Goal: Information Seeking & Learning: Understand process/instructions

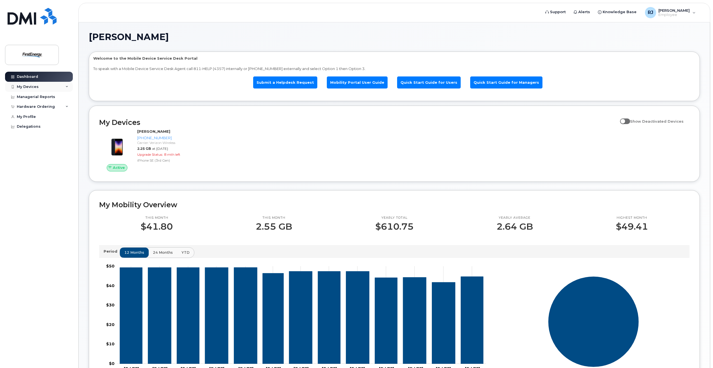
click at [64, 87] on div "My Devices" at bounding box center [39, 87] width 68 height 10
click at [67, 87] on icon at bounding box center [67, 86] width 3 height 3
click at [48, 98] on div "Managerial Reports" at bounding box center [36, 97] width 38 height 4
click at [628, 121] on span at bounding box center [625, 122] width 10 height 6
click at [625, 120] on input "Show Deactivated Devices" at bounding box center [622, 118] width 4 height 4
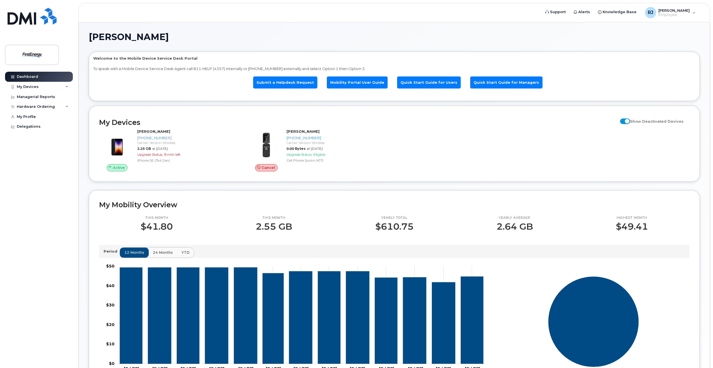
click at [630, 121] on span at bounding box center [625, 122] width 10 height 6
click at [625, 120] on input "Show Deactivated Devices" at bounding box center [622, 118] width 4 height 4
checkbox input "false"
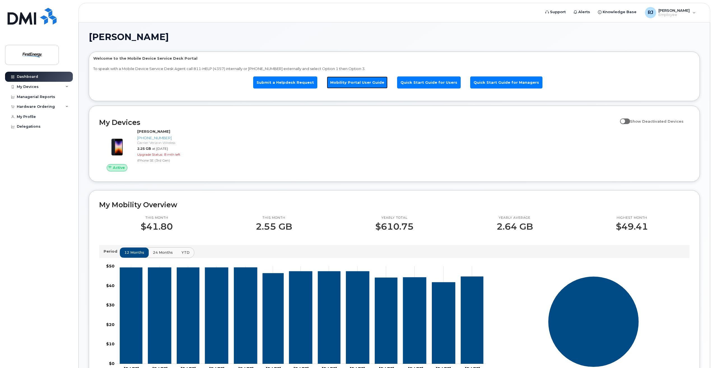
click at [358, 82] on link "Mobility Portal User Guide" at bounding box center [357, 82] width 61 height 12
click at [432, 80] on link "Quick Start Guide for Users" at bounding box center [429, 82] width 64 height 12
click at [493, 82] on link "Quick Start Guide for Managers" at bounding box center [506, 82] width 72 height 12
click at [31, 86] on div "My Devices" at bounding box center [28, 87] width 22 height 4
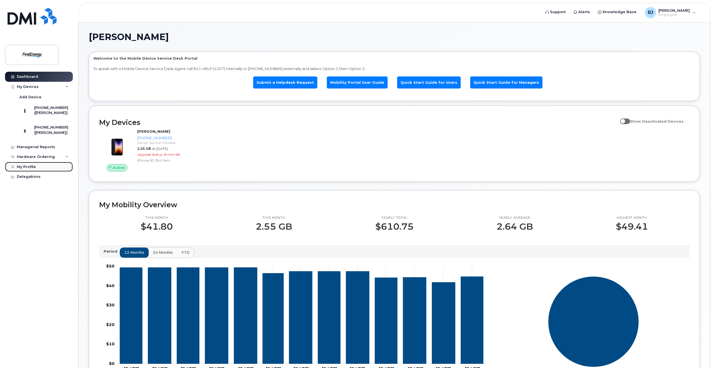
click at [28, 169] on div "My Profile" at bounding box center [26, 167] width 19 height 4
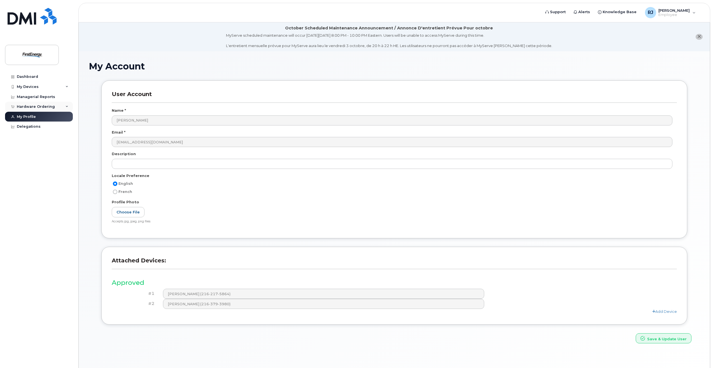
click at [29, 106] on div "Hardware Ordering" at bounding box center [36, 107] width 38 height 4
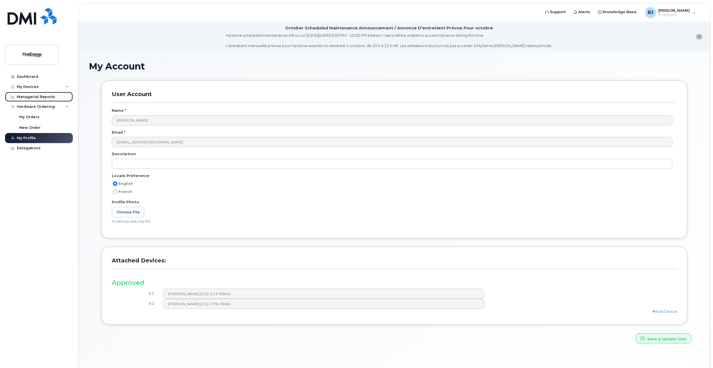
click at [31, 98] on div "Managerial Reports" at bounding box center [36, 97] width 38 height 4
click at [28, 76] on div "Dashboard" at bounding box center [27, 77] width 21 height 4
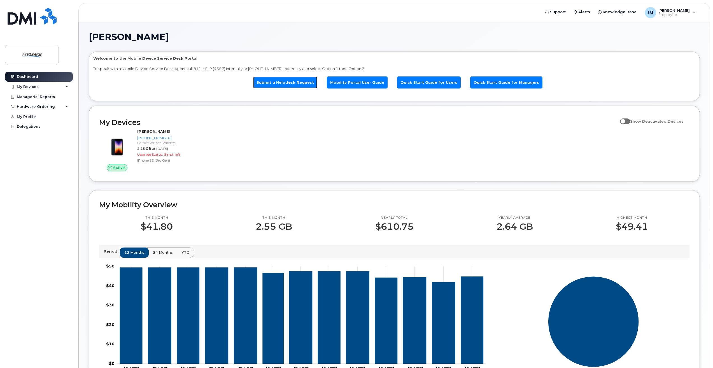
click at [292, 82] on link "Submit a Helpdesk Request" at bounding box center [285, 82] width 64 height 12
click at [280, 82] on link "Submit a Helpdesk Request" at bounding box center [285, 82] width 64 height 12
